Goal: Task Accomplishment & Management: Use online tool/utility

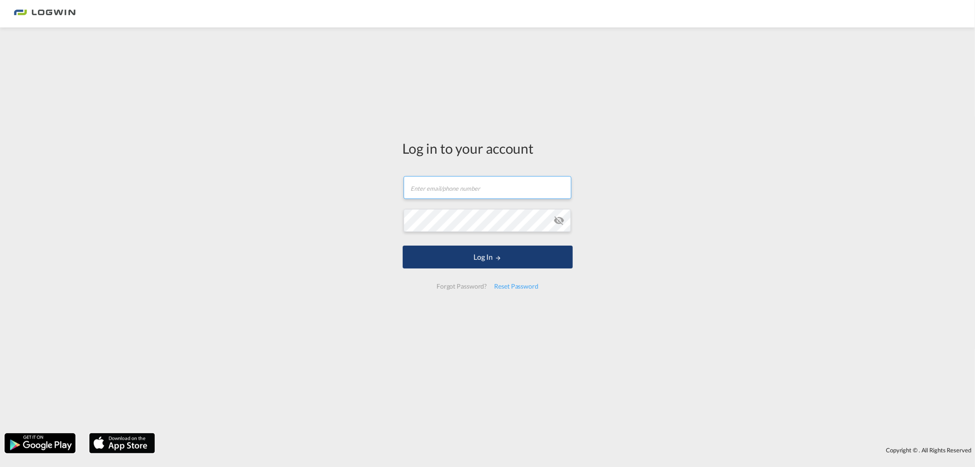
type input "[PERSON_NAME][EMAIL_ADDRESS][DOMAIN_NAME]"
click at [444, 250] on button "Log In" at bounding box center [488, 257] width 170 height 23
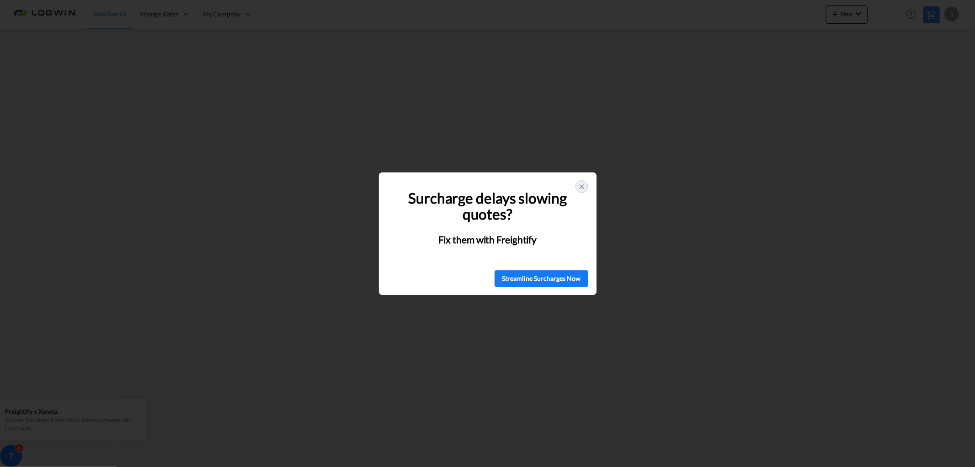
click at [582, 187] on icon at bounding box center [582, 187] width 4 height 4
